Goal: Find specific page/section: Find specific page/section

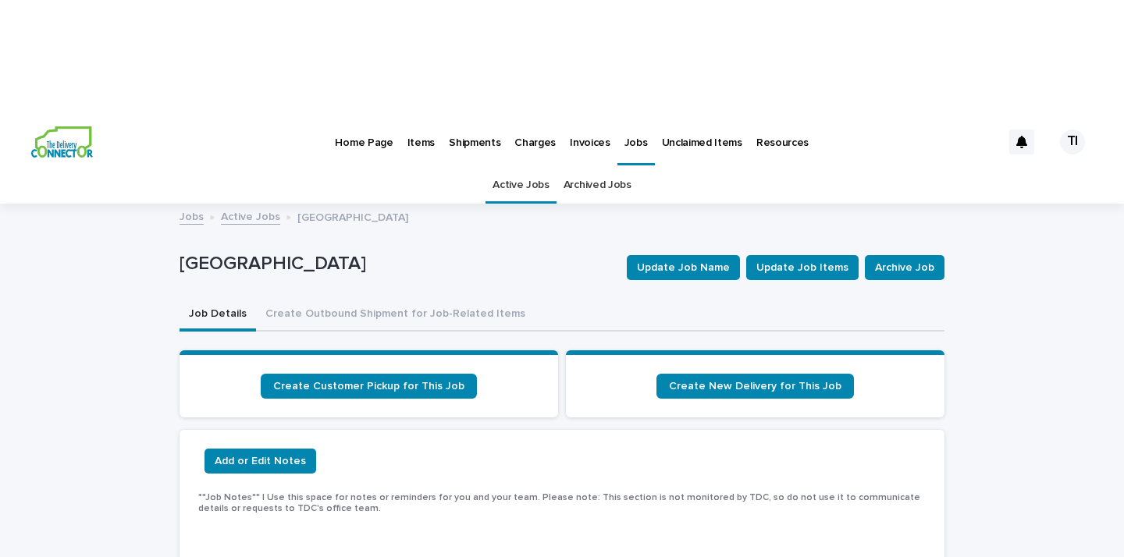
click at [376, 117] on p "Home Page" at bounding box center [364, 133] width 58 height 33
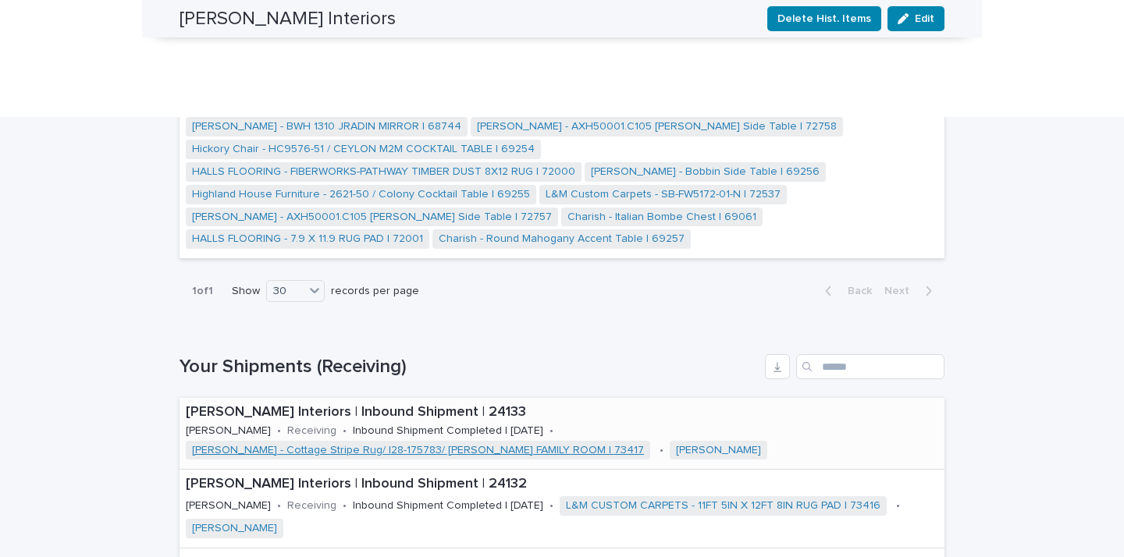
scroll to position [1550, 0]
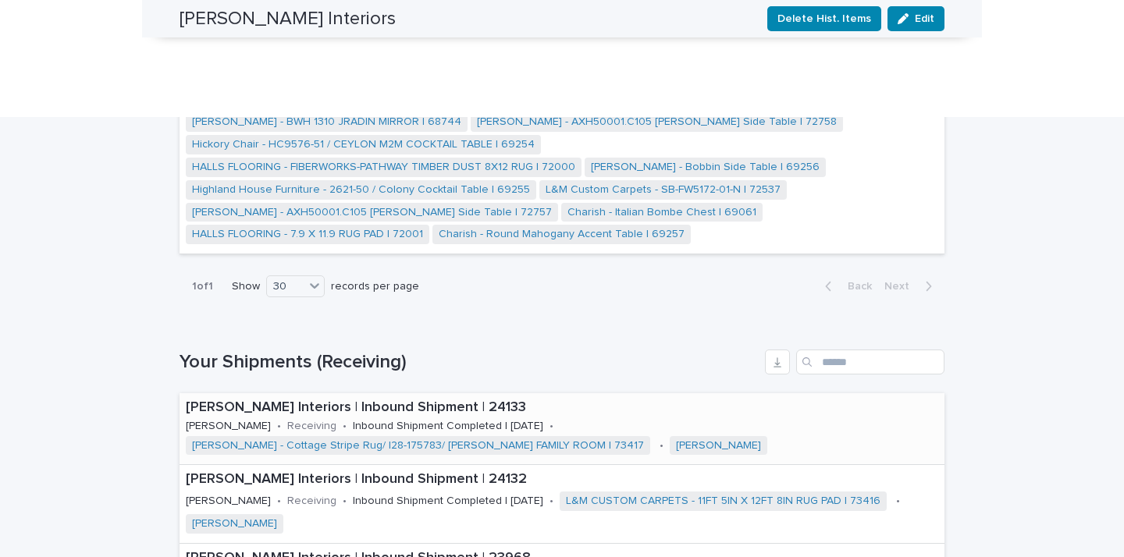
click at [237, 400] on p "[PERSON_NAME] Interiors | Inbound Shipment | 24133" at bounding box center [562, 408] width 752 height 17
